Goal: Obtain resource: Download file/media

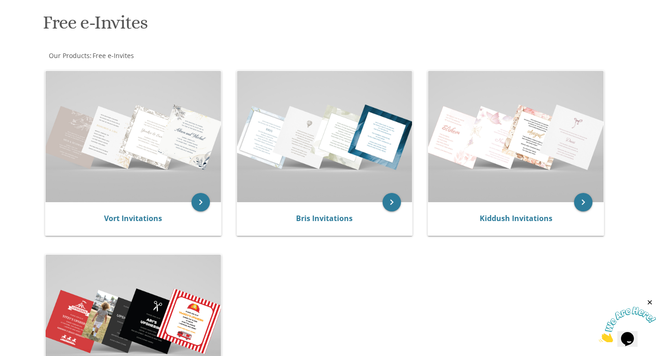
scroll to position [138, 0]
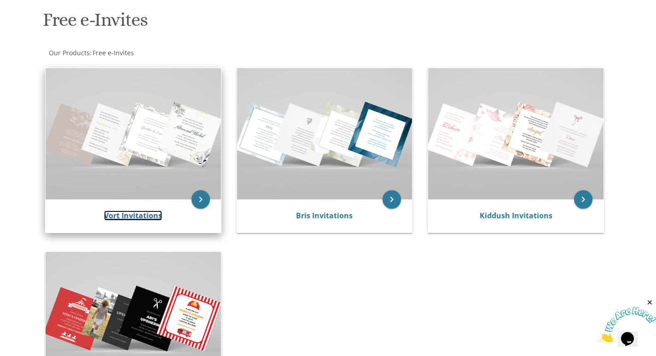
click at [147, 217] on link "Vort Invitations" at bounding box center [133, 215] width 58 height 10
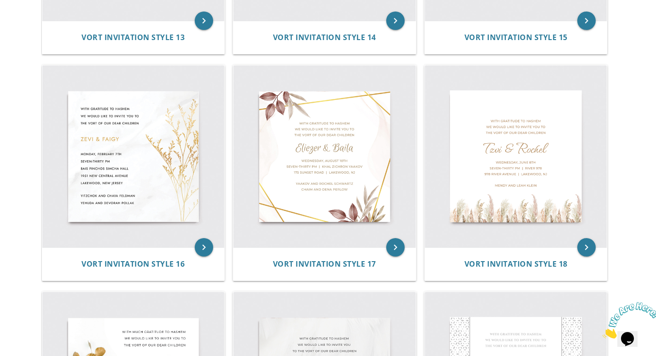
scroll to position [1151, 0]
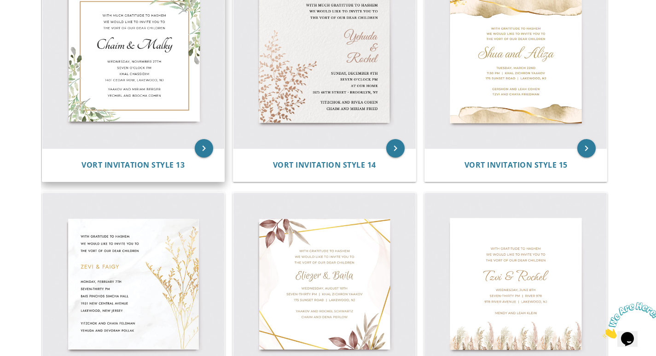
click at [143, 108] on img at bounding box center [133, 57] width 182 height 182
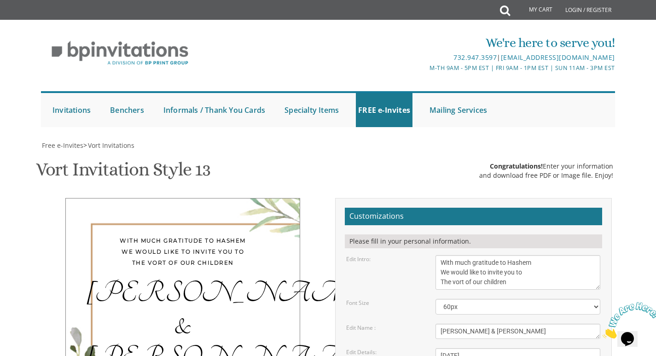
scroll to position [138, 0]
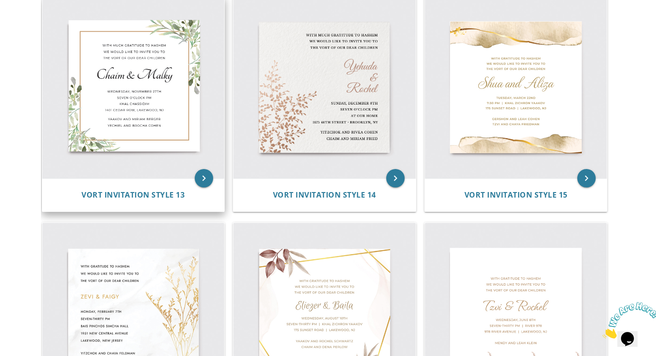
scroll to position [1105, 0]
